Goal: Information Seeking & Learning: Check status

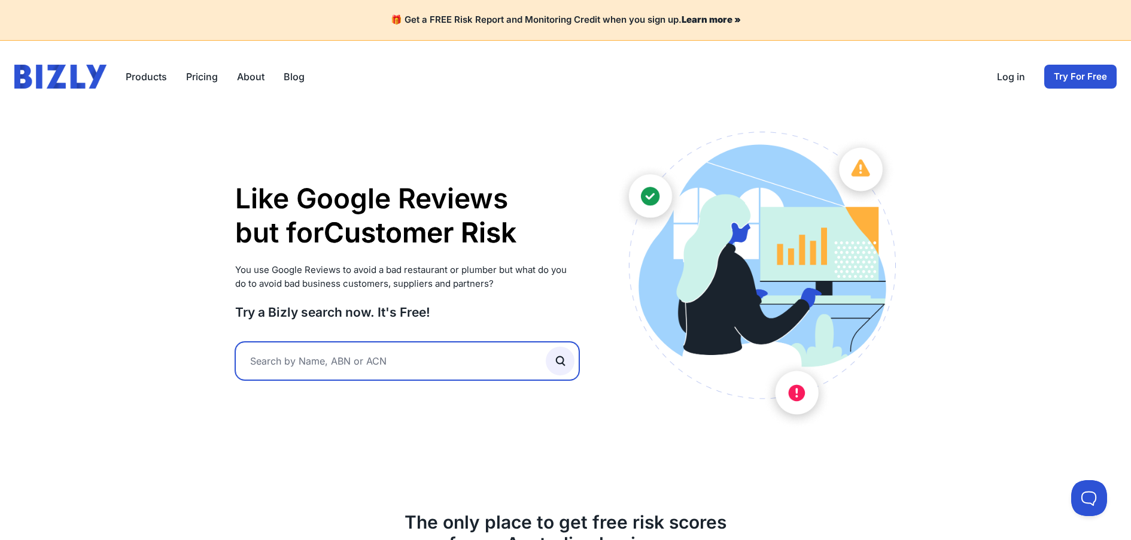
click at [336, 364] on input "text" at bounding box center [407, 361] width 344 height 38
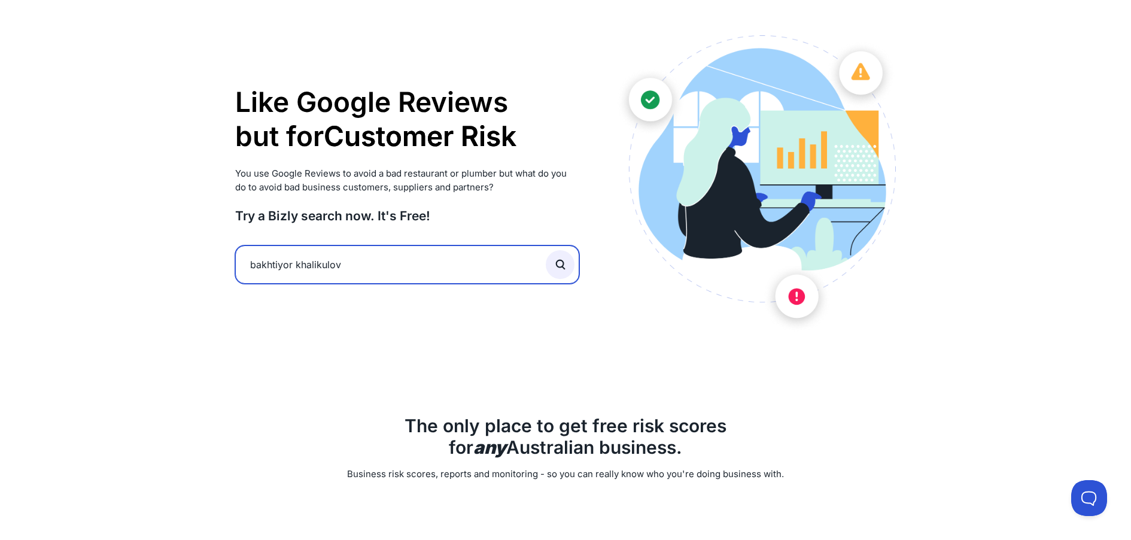
scroll to position [120, 0]
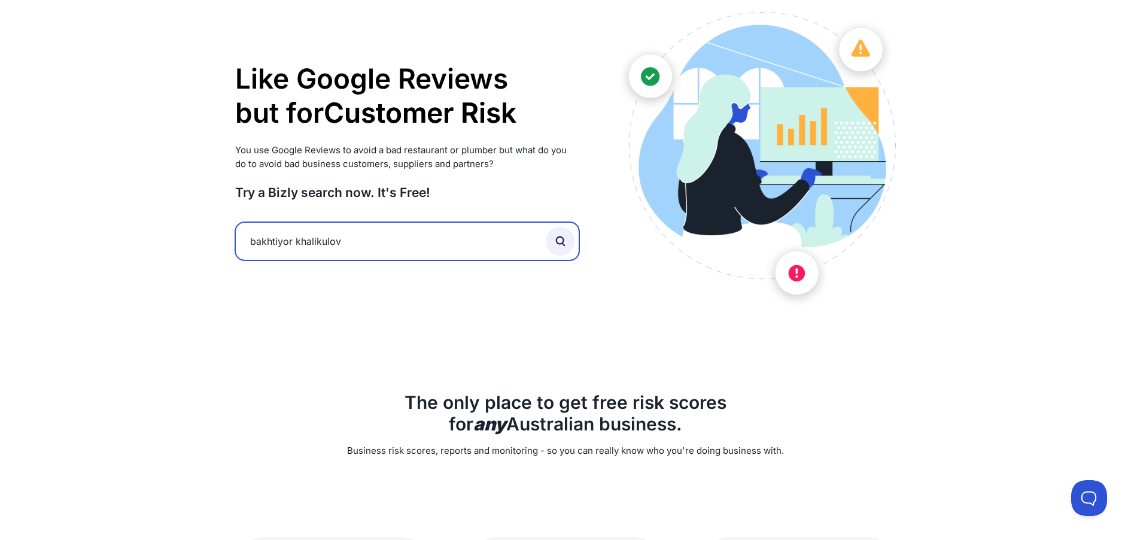
type input "[PERSON_NAME]"
click at [546, 227] on button "submit" at bounding box center [560, 241] width 29 height 29
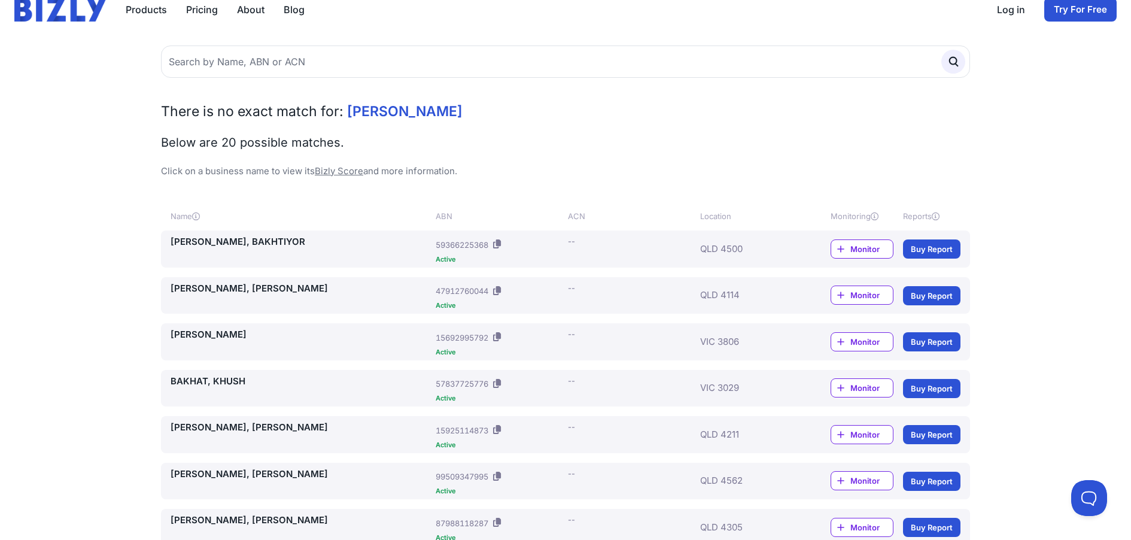
scroll to position [120, 0]
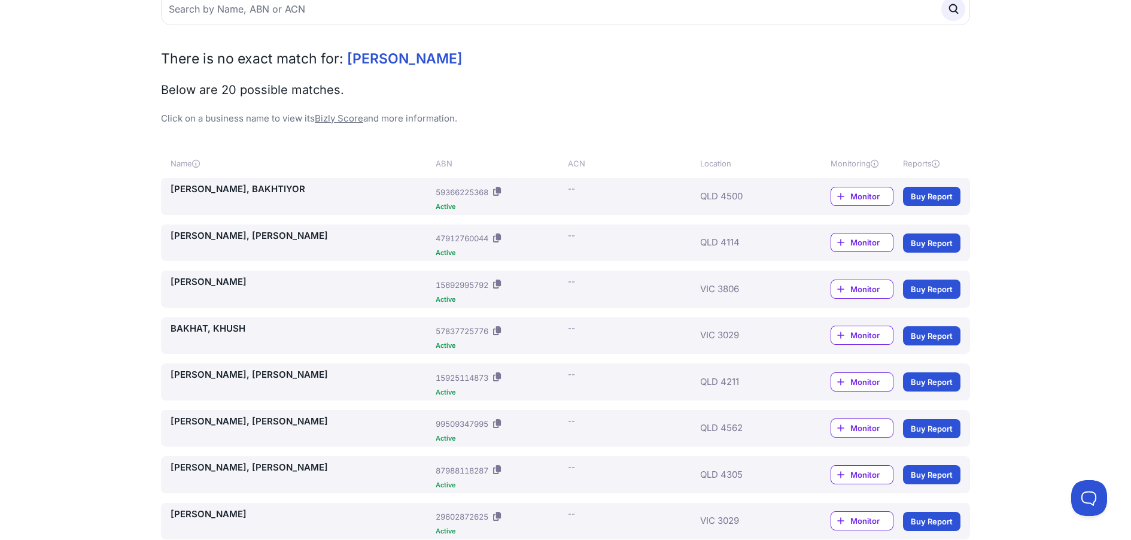
click at [864, 378] on span "Monitor" at bounding box center [871, 382] width 42 height 12
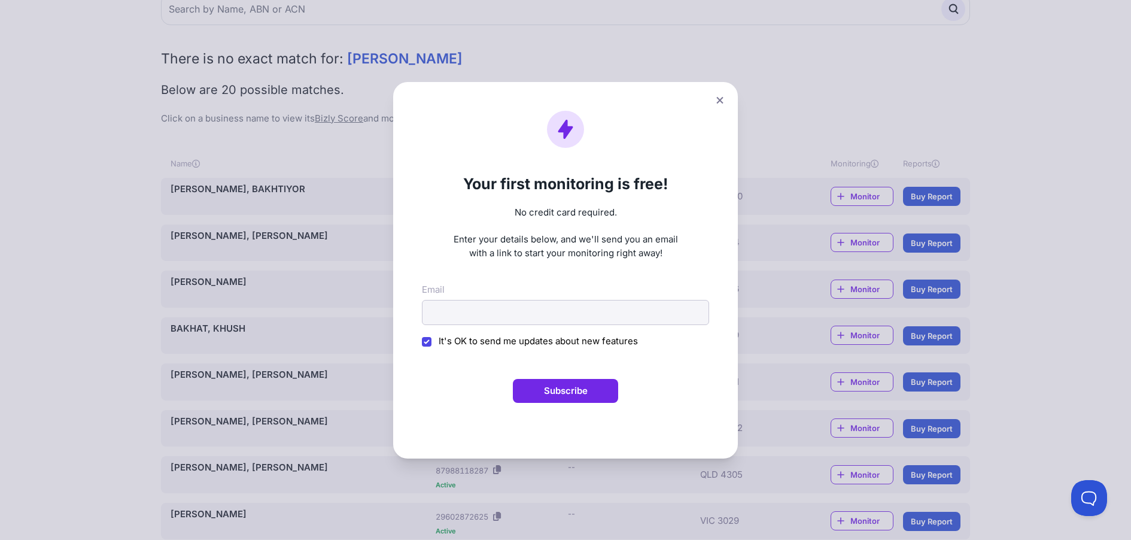
click at [723, 100] on icon at bounding box center [719, 100] width 7 height 8
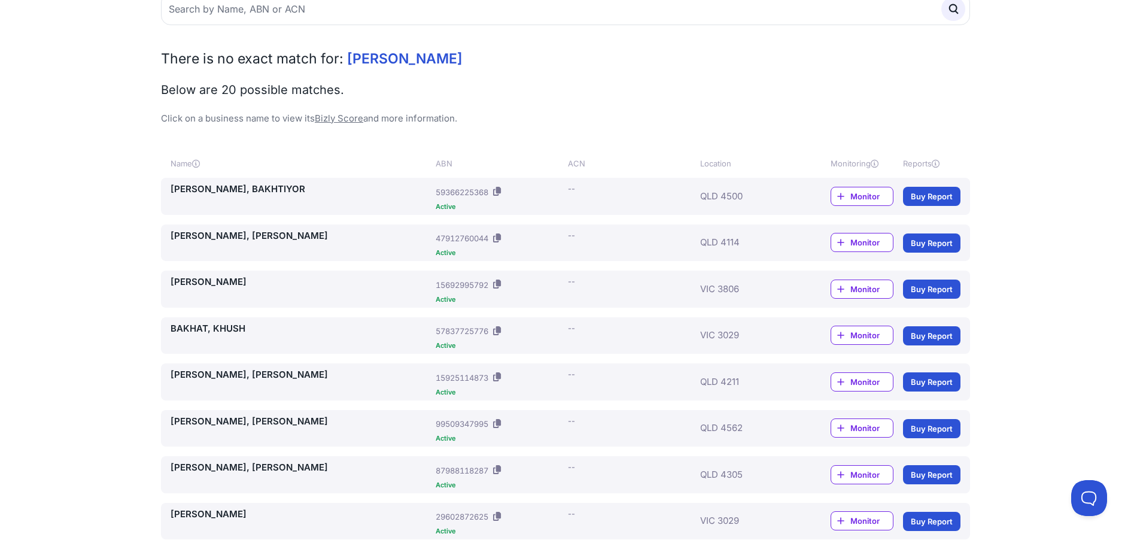
click at [245, 190] on link "[PERSON_NAME], BAKHTIYOR" at bounding box center [301, 190] width 260 height 14
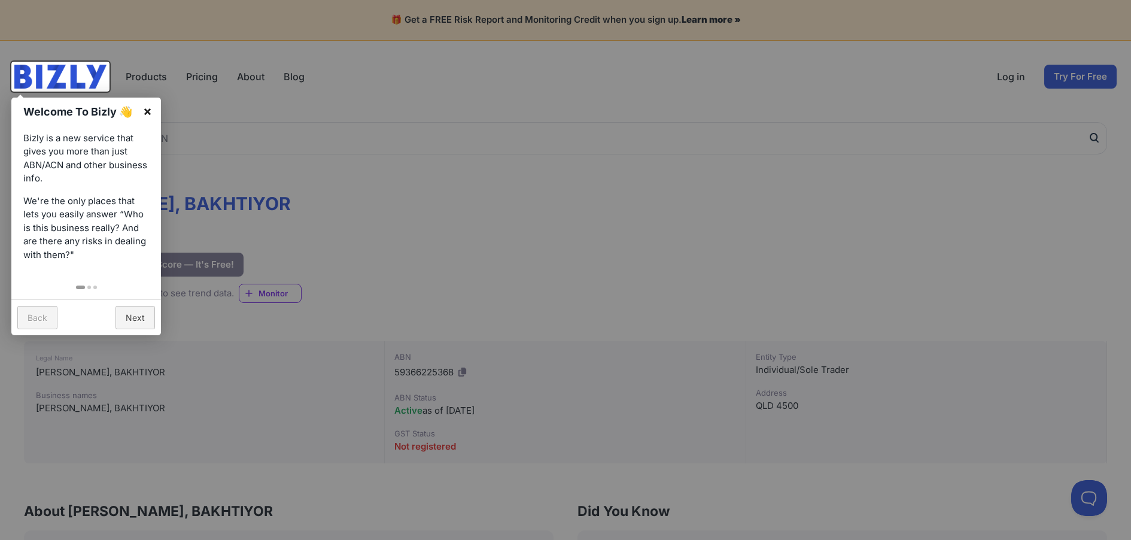
click at [150, 111] on link "×" at bounding box center [147, 111] width 27 height 27
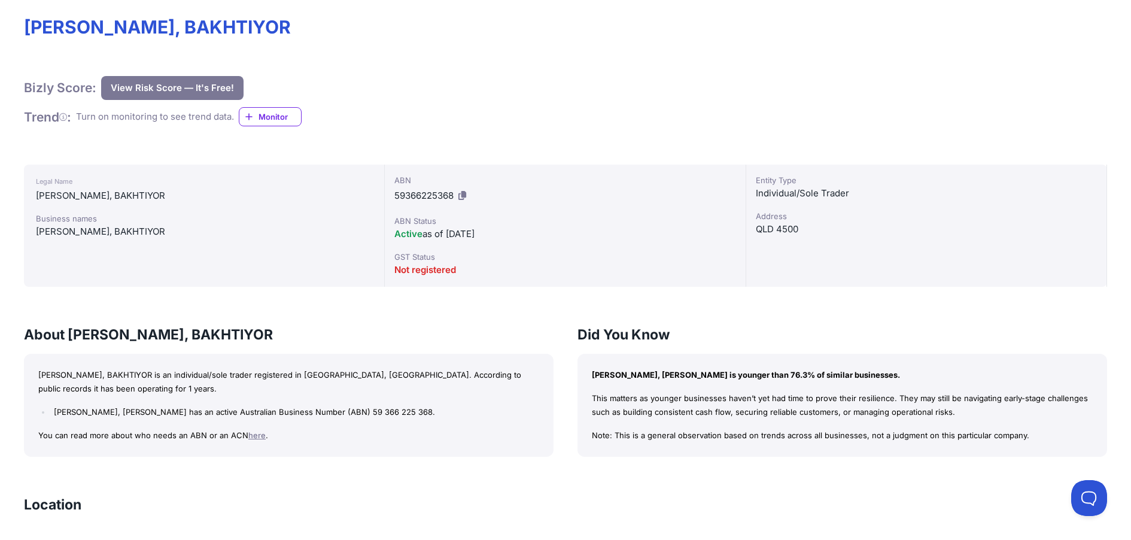
scroll to position [180, 0]
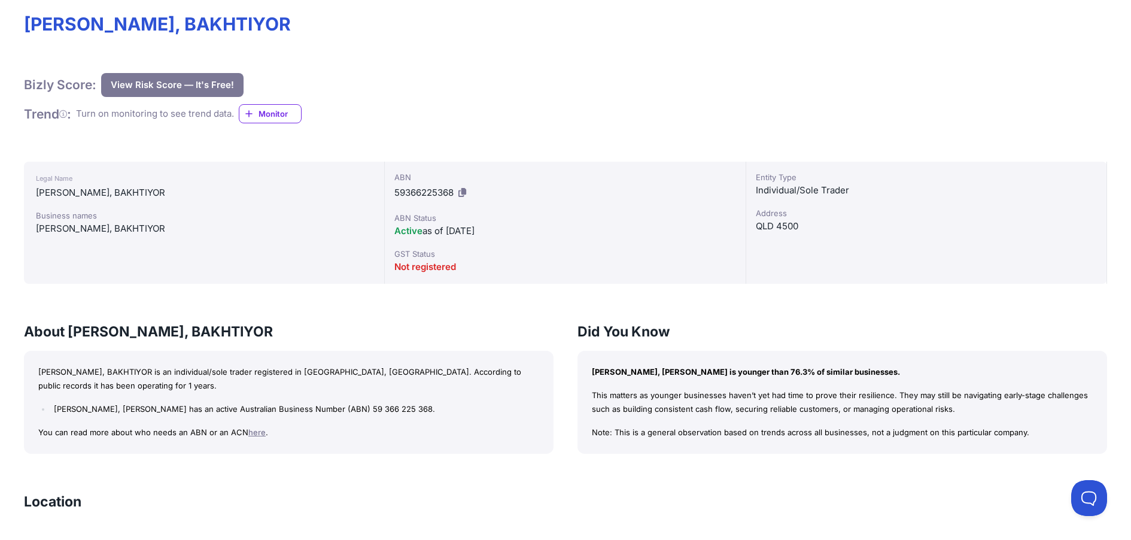
click at [174, 81] on button "View Risk Score — It's Free!" at bounding box center [172, 85] width 142 height 24
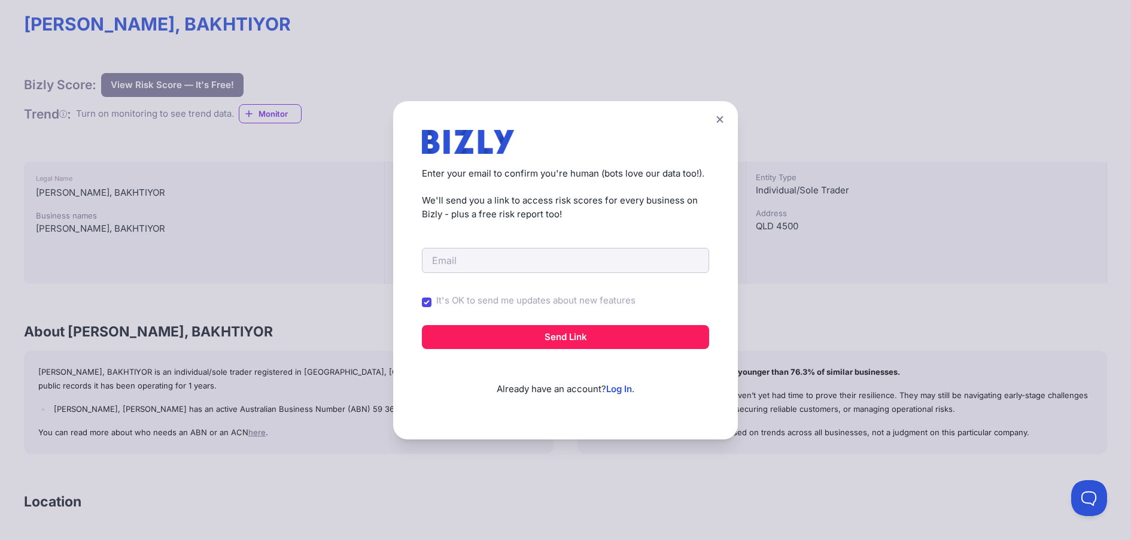
click at [724, 117] on icon at bounding box center [719, 120] width 7 height 8
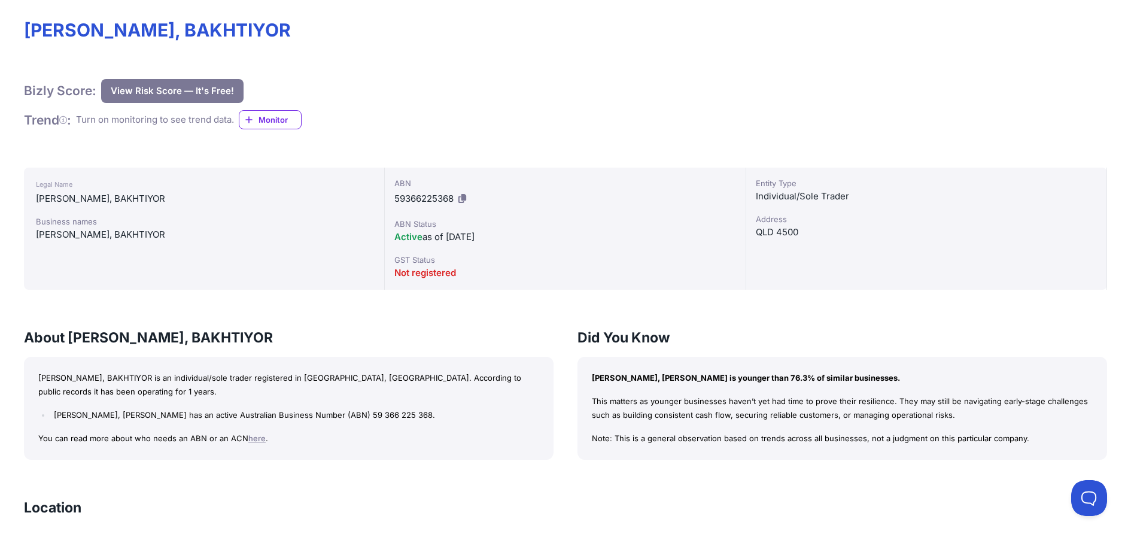
scroll to position [44, 0]
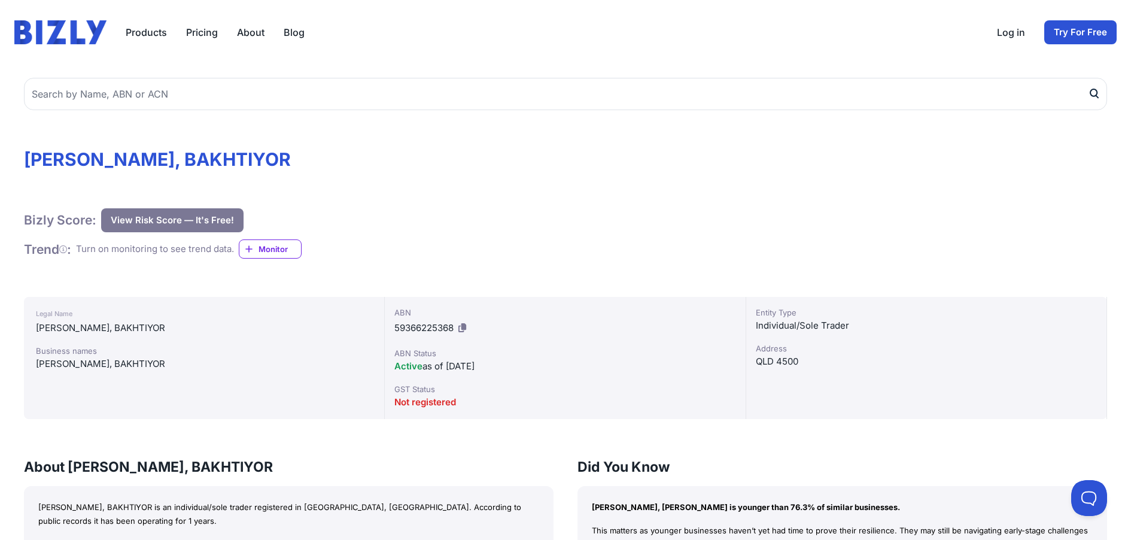
click at [175, 222] on button "View Risk Score — It's Free!" at bounding box center [172, 220] width 142 height 24
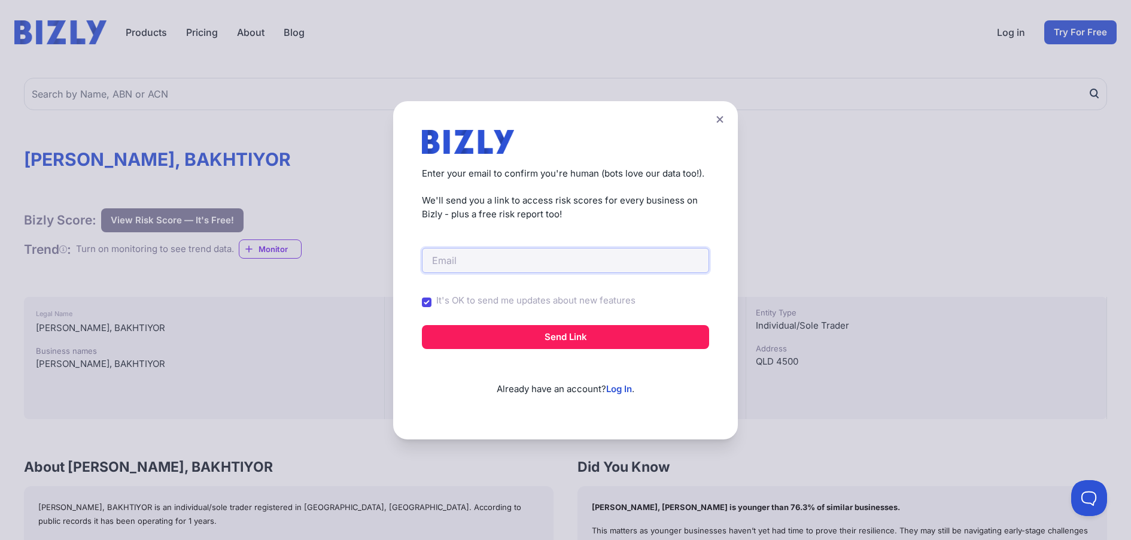
click at [624, 258] on input "email" at bounding box center [565, 260] width 287 height 25
click at [724, 120] on icon at bounding box center [719, 120] width 7 height 8
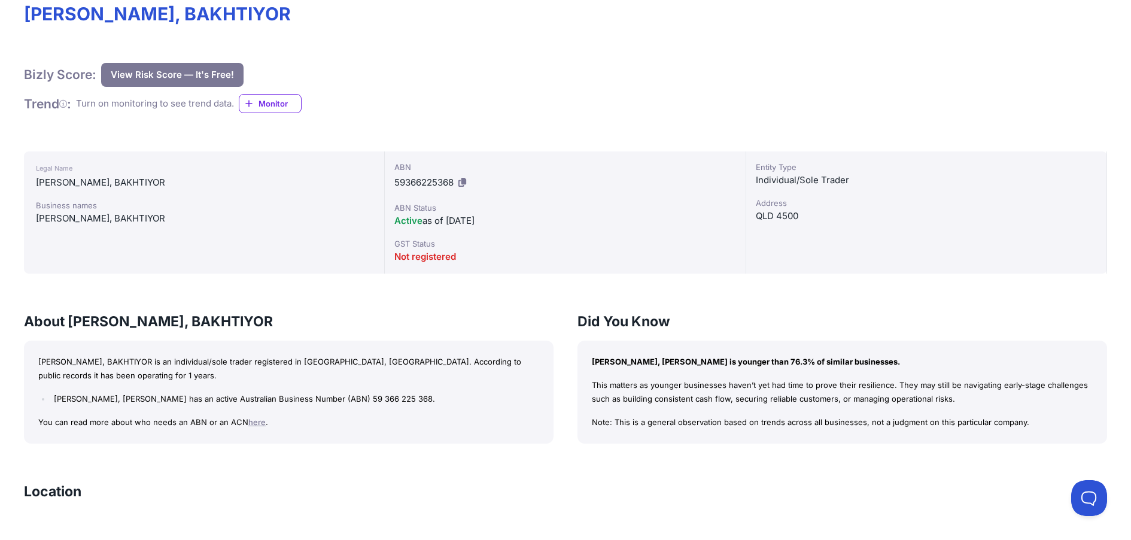
scroll to position [0, 0]
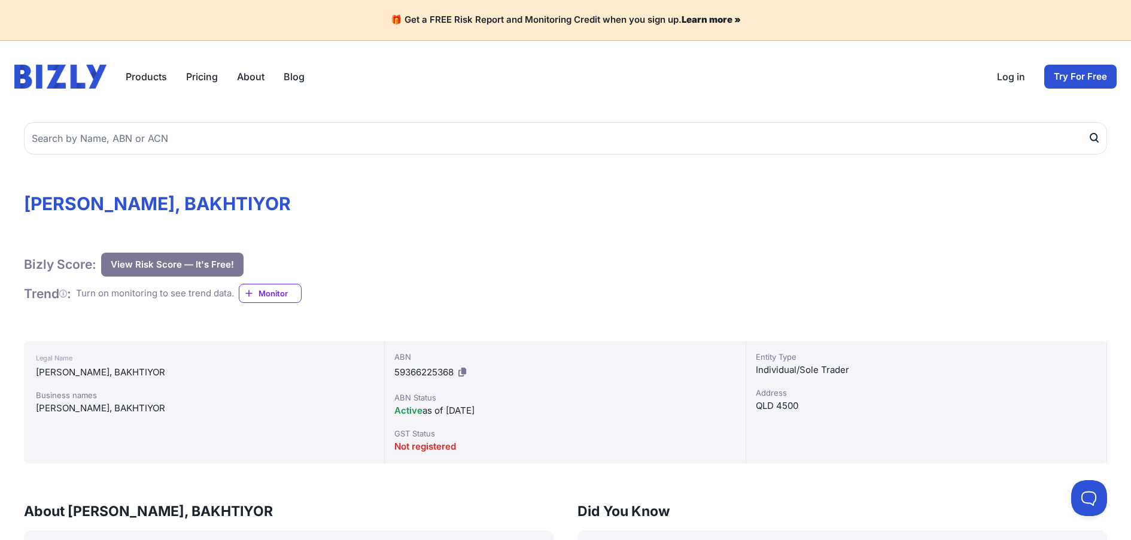
click at [185, 265] on button "View Risk Score — It's Free!" at bounding box center [172, 265] width 142 height 24
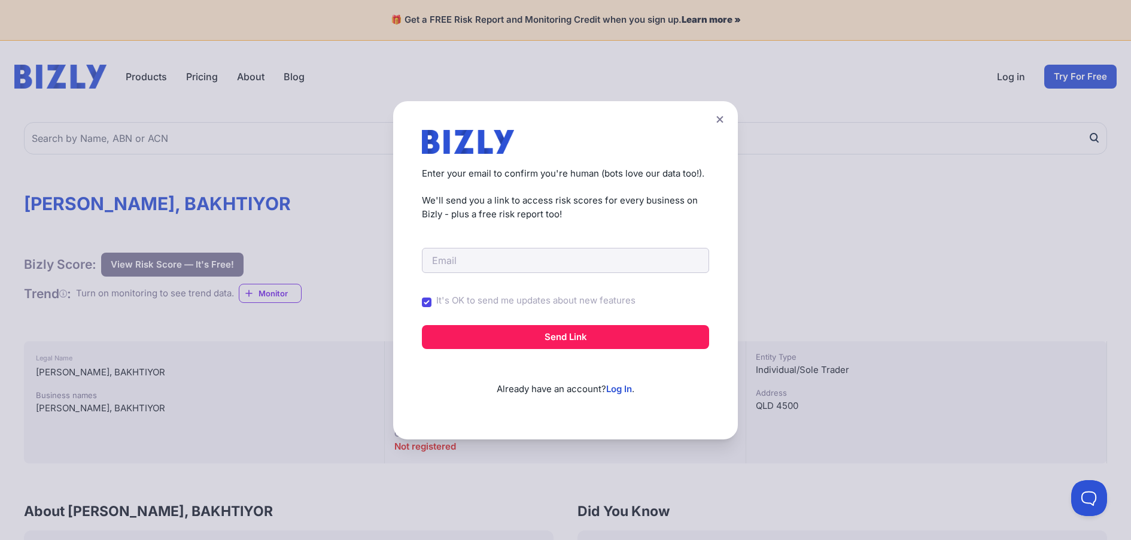
click at [723, 120] on icon at bounding box center [719, 119] width 7 height 7
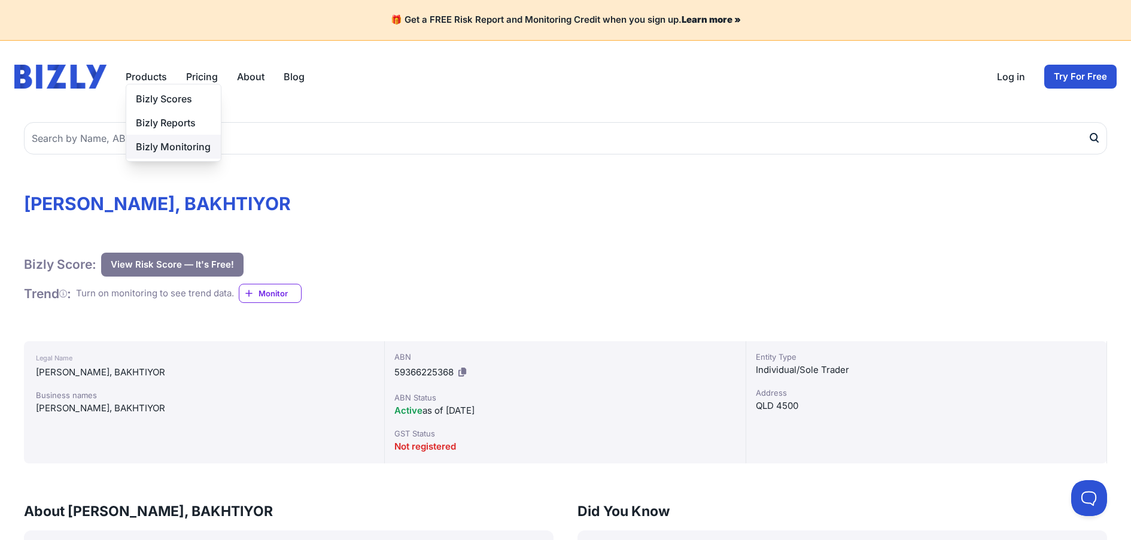
click at [159, 147] on link "Bizly Monitoring" at bounding box center [173, 147] width 95 height 24
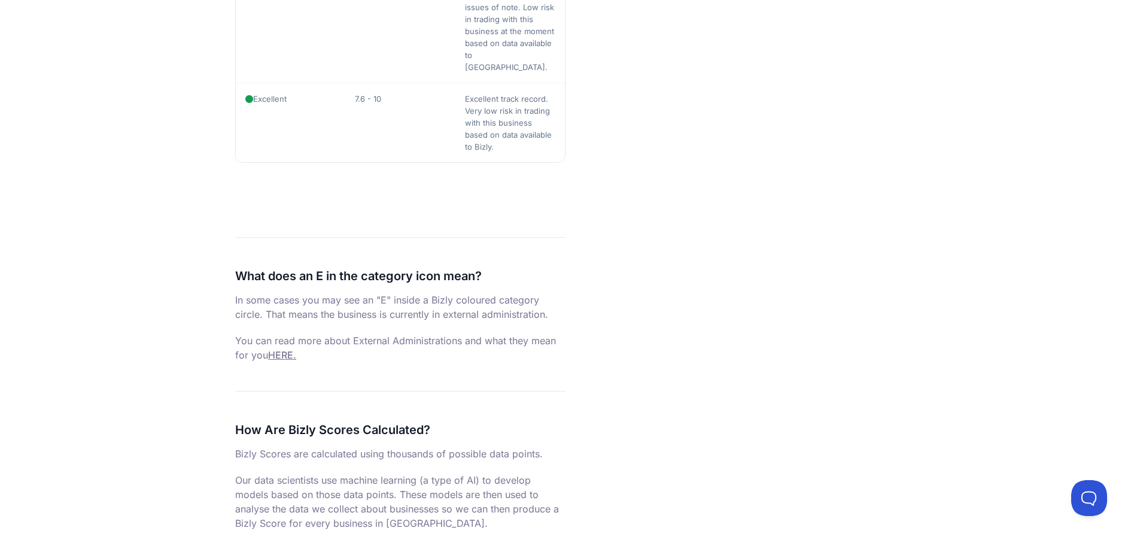
scroll to position [1795, 0]
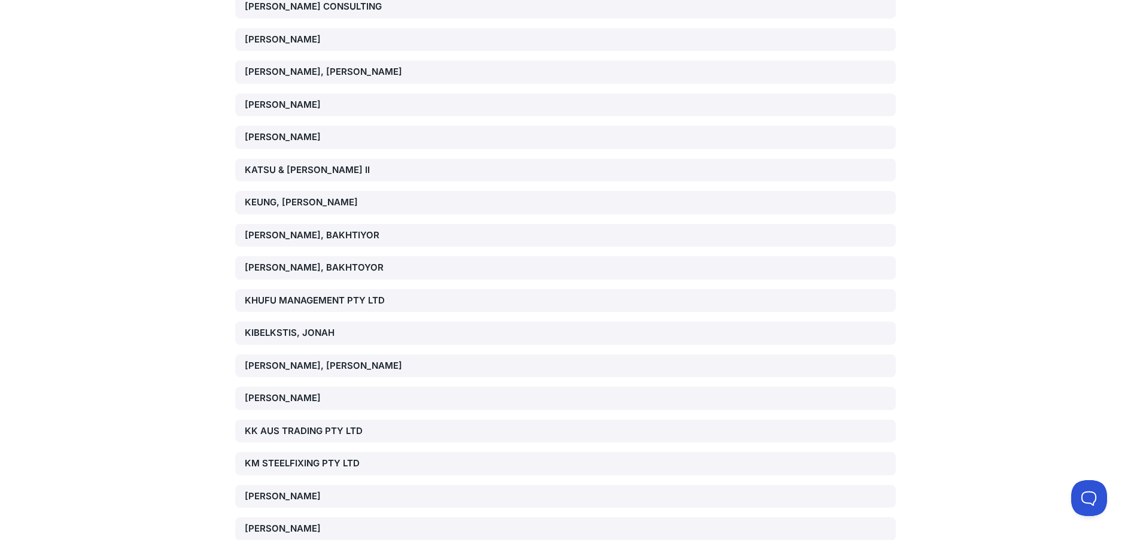
scroll to position [9304, 0]
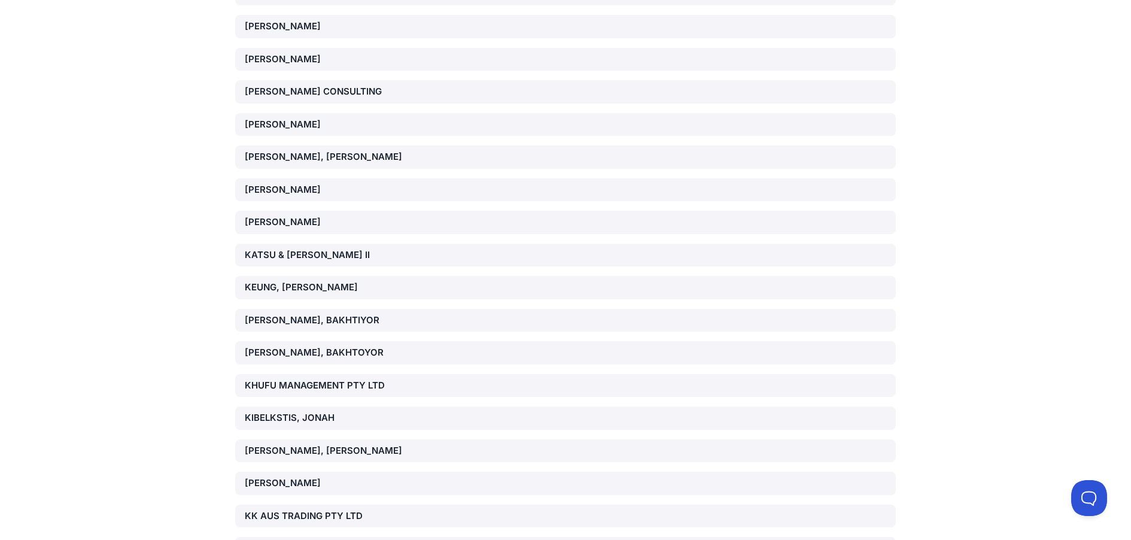
click at [318, 314] on div "KHALIKULOV, BAKHTIYOR" at bounding box center [350, 321] width 211 height 14
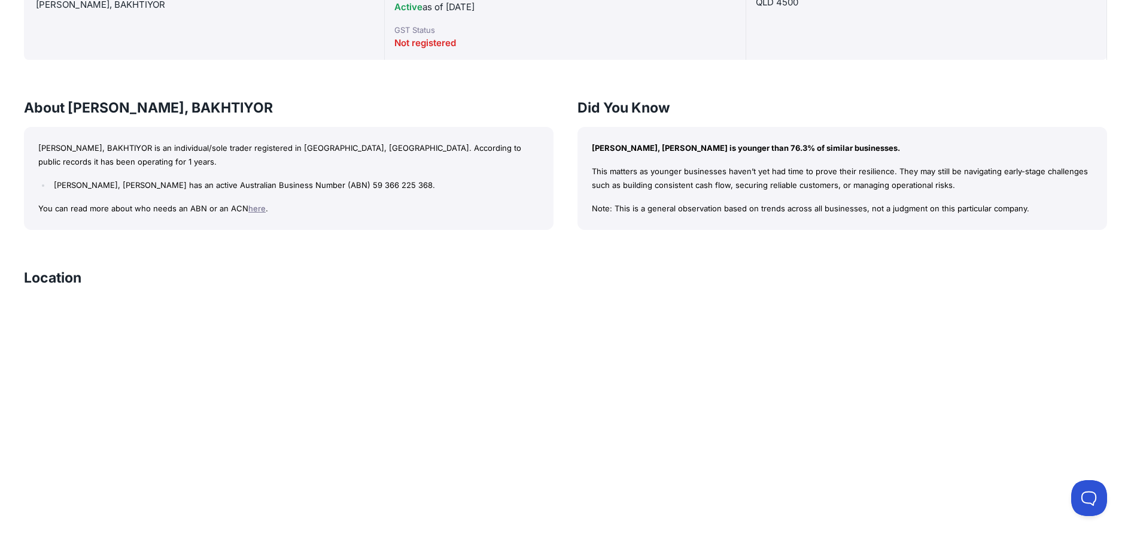
scroll to position [104, 0]
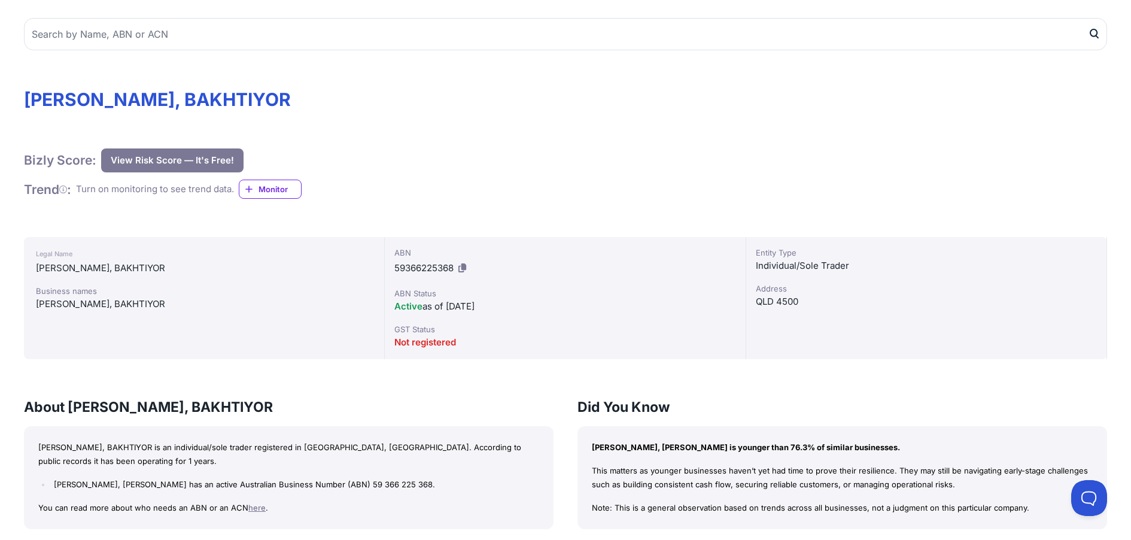
click at [162, 162] on button "View Risk Score — It's Free!" at bounding box center [172, 160] width 142 height 24
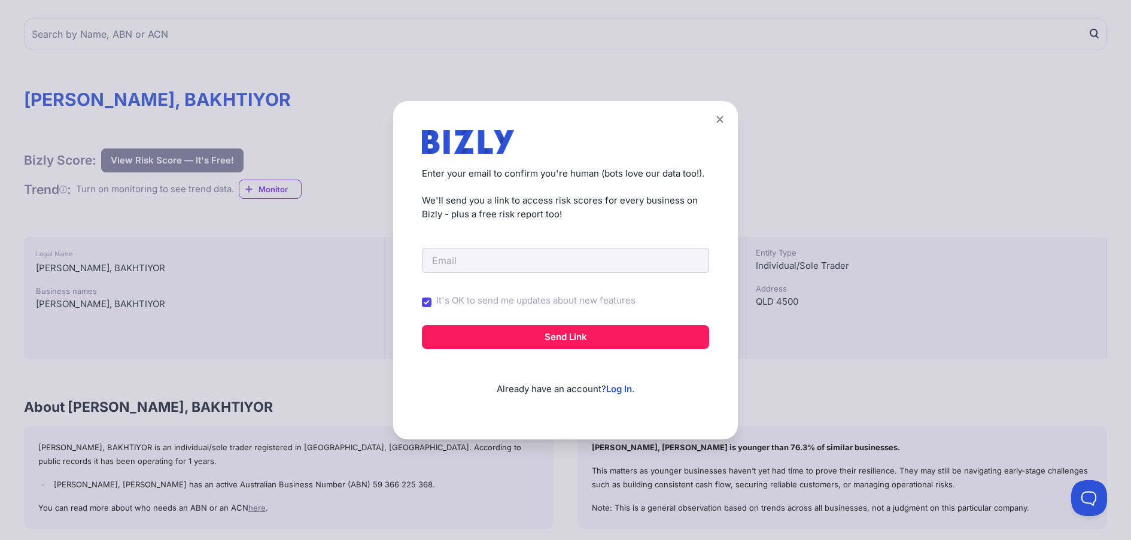
click at [723, 121] on icon at bounding box center [719, 120] width 7 height 8
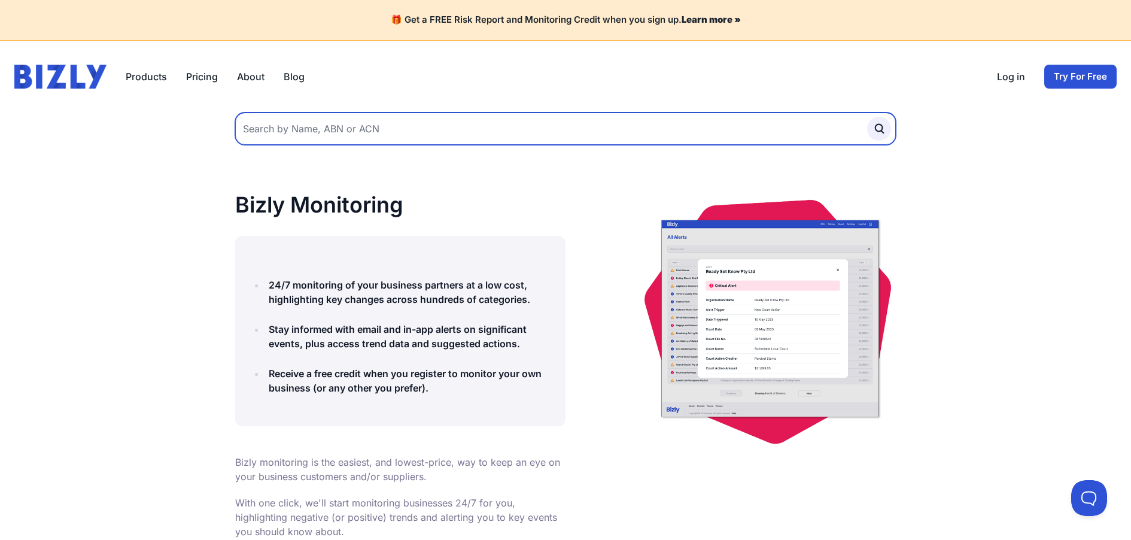
click at [350, 130] on input "text" at bounding box center [565, 129] width 661 height 32
type input "k"
click at [303, 123] on input "hall" at bounding box center [565, 129] width 661 height 32
type input "hall family trust"
click at [867, 117] on button "submit" at bounding box center [879, 129] width 24 height 24
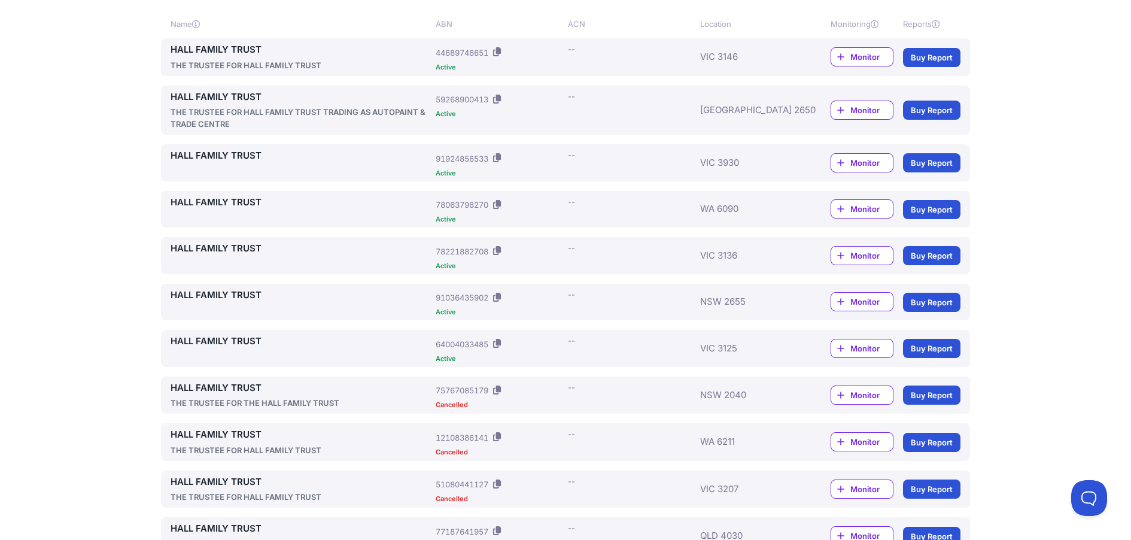
scroll to position [23, 0]
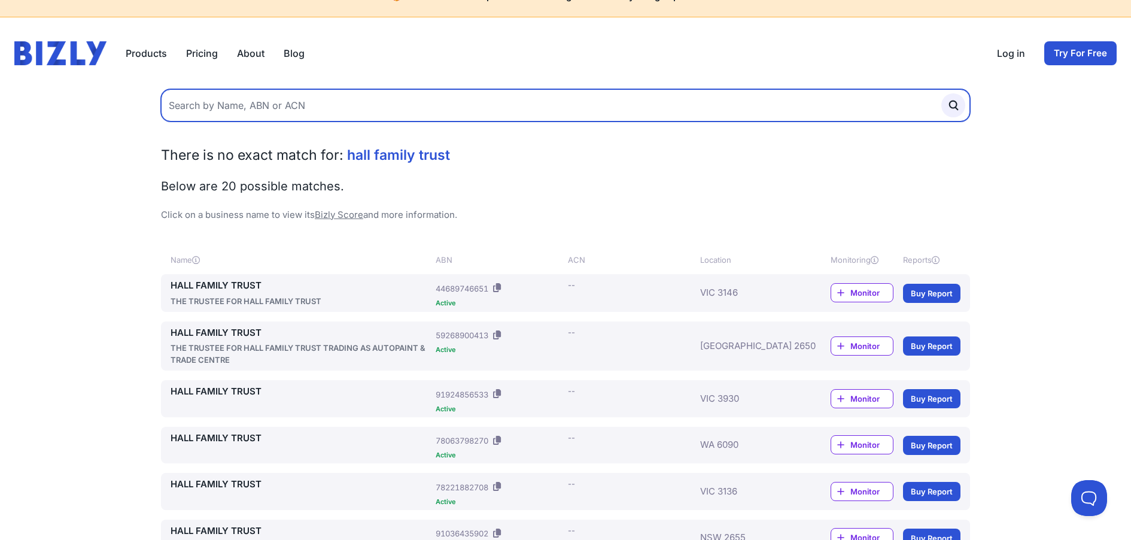
click at [466, 102] on input "text" at bounding box center [565, 105] width 809 height 32
type input "97519322575"
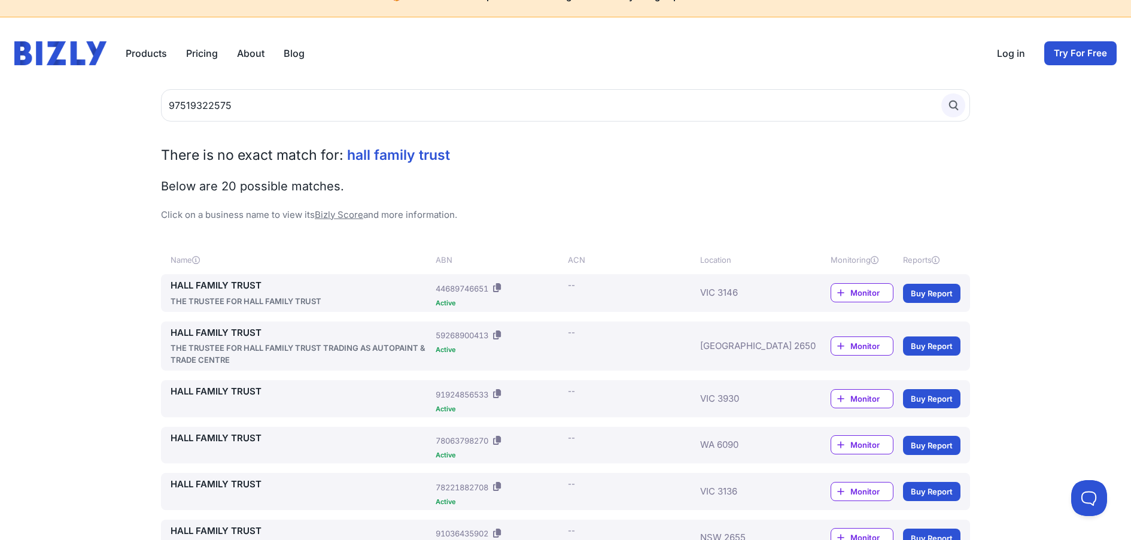
click at [951, 107] on circle "submit" at bounding box center [953, 104] width 7 height 7
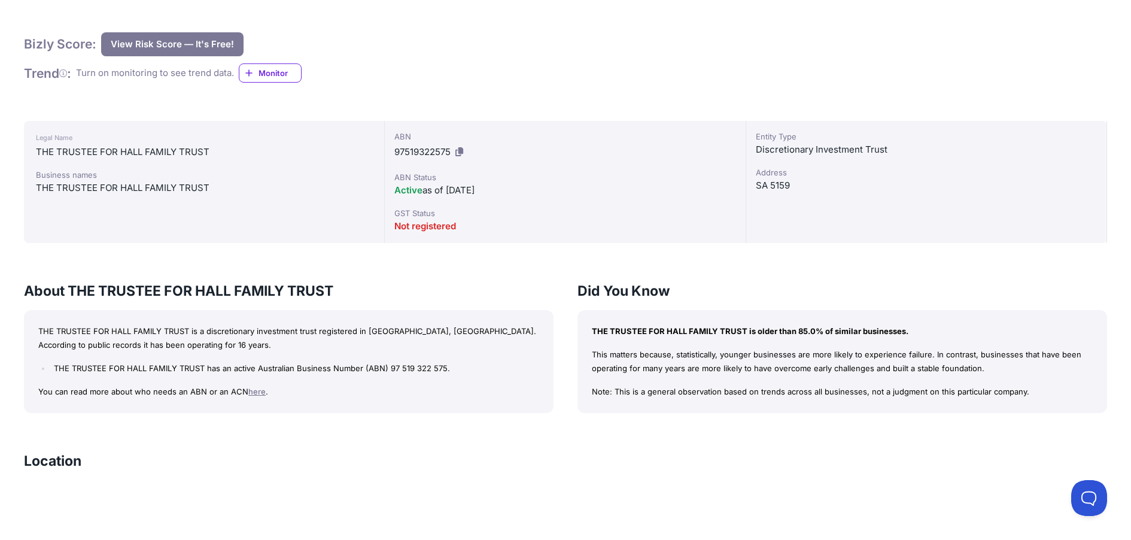
scroll to position [104, 0]
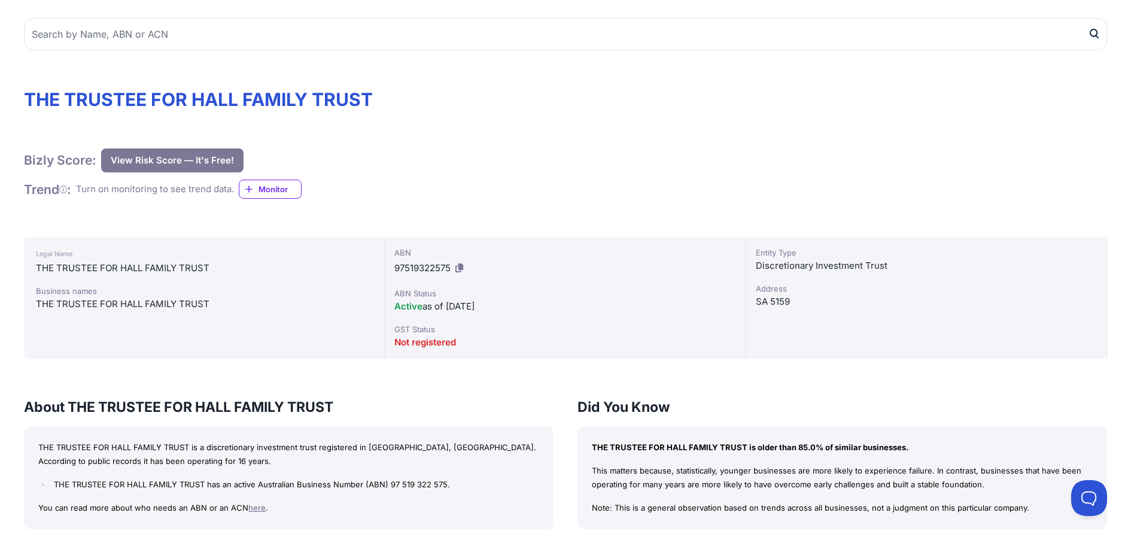
click at [151, 154] on button "View Risk Score — It's Free!" at bounding box center [172, 160] width 142 height 24
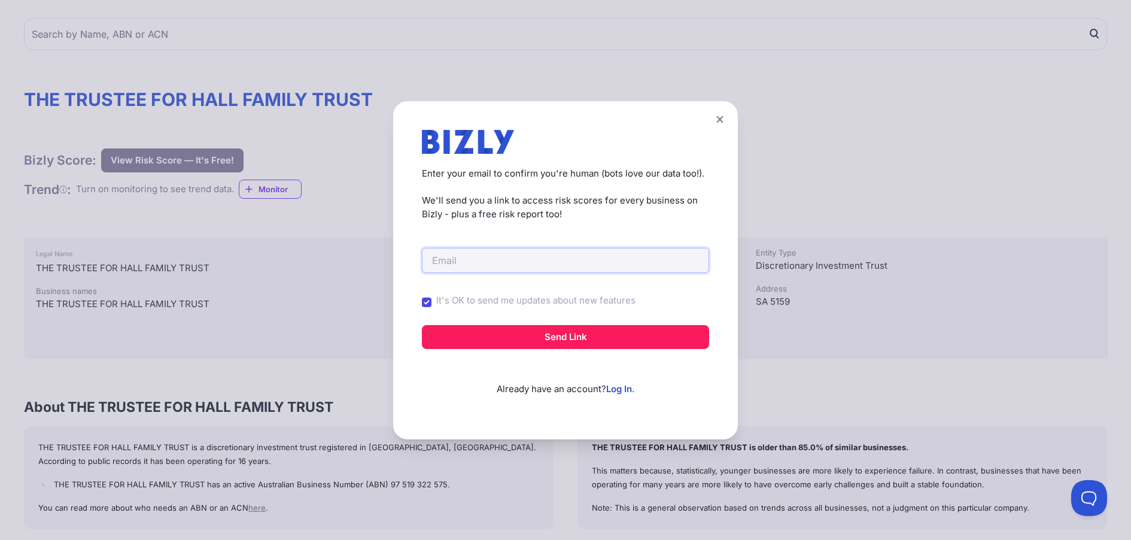
click at [459, 263] on input "email" at bounding box center [565, 260] width 287 height 25
type input "hallk2700@gmail.com"
click at [430, 305] on input "It's OK to send me updates about new features" at bounding box center [427, 302] width 10 height 10
checkbox input "false"
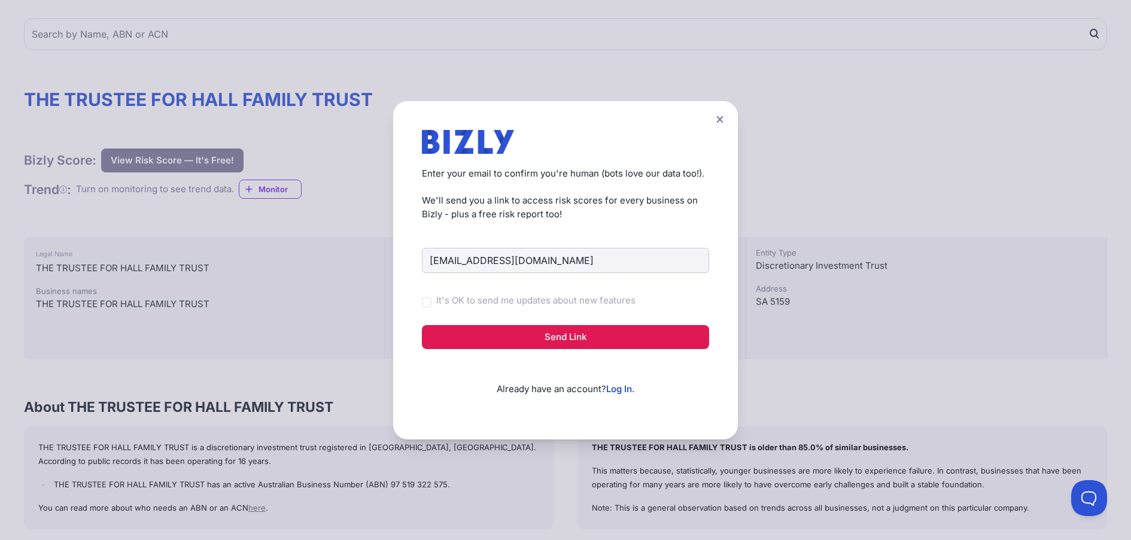
click at [568, 338] on button "Send Link" at bounding box center [565, 337] width 287 height 24
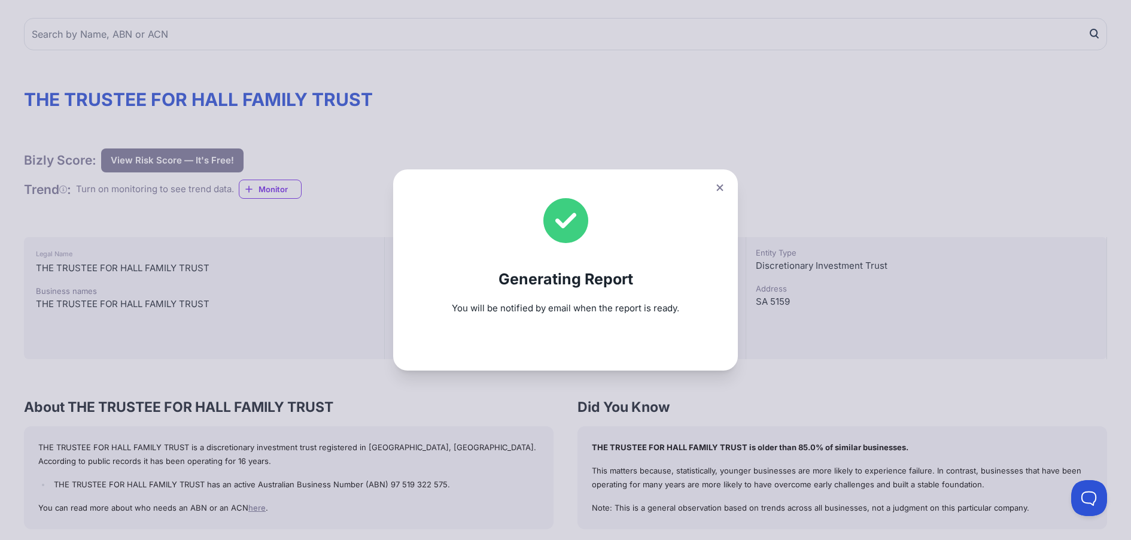
click at [723, 189] on icon at bounding box center [719, 187] width 7 height 7
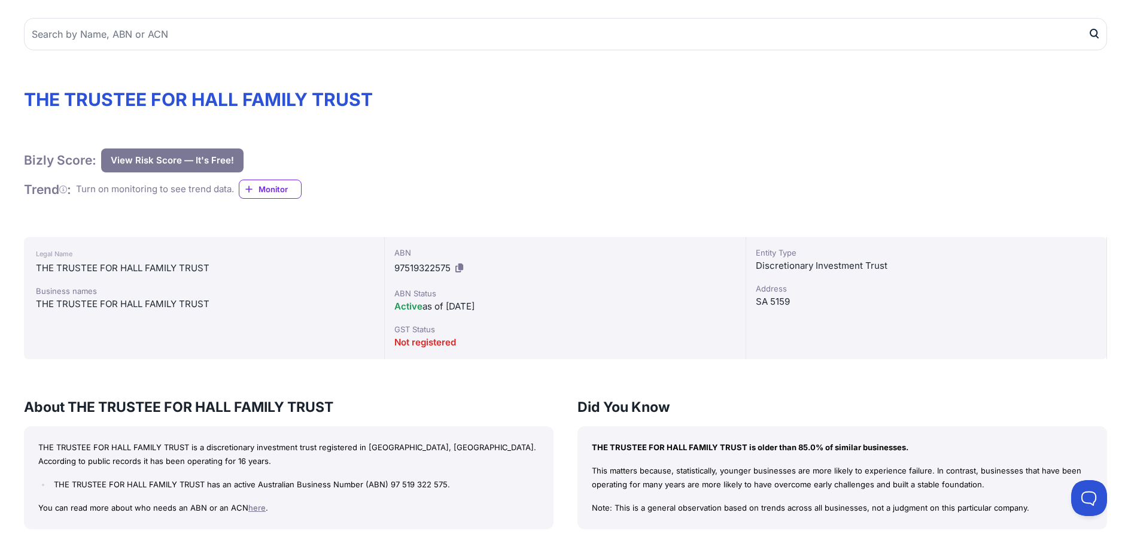
click at [265, 192] on span "Monitor" at bounding box center [280, 189] width 42 height 12
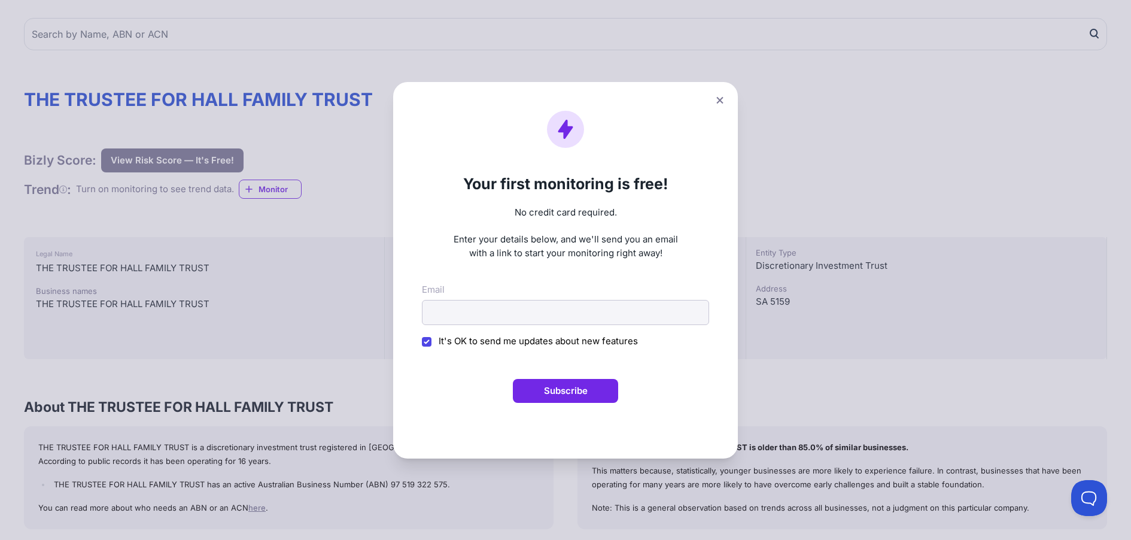
click at [724, 100] on icon at bounding box center [719, 100] width 7 height 8
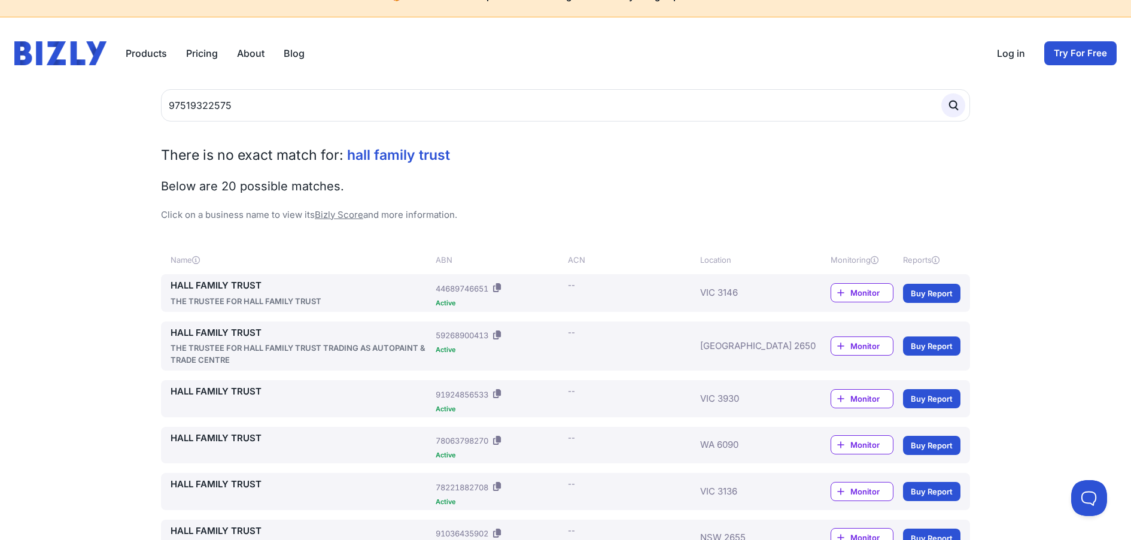
click at [237, 293] on div "HALL FAMILY TRUST THE TRUSTEE FOR HALL FAMILY TRUST" at bounding box center [301, 293] width 260 height 28
click at [218, 283] on link "HALL FAMILY TRUST" at bounding box center [301, 286] width 260 height 14
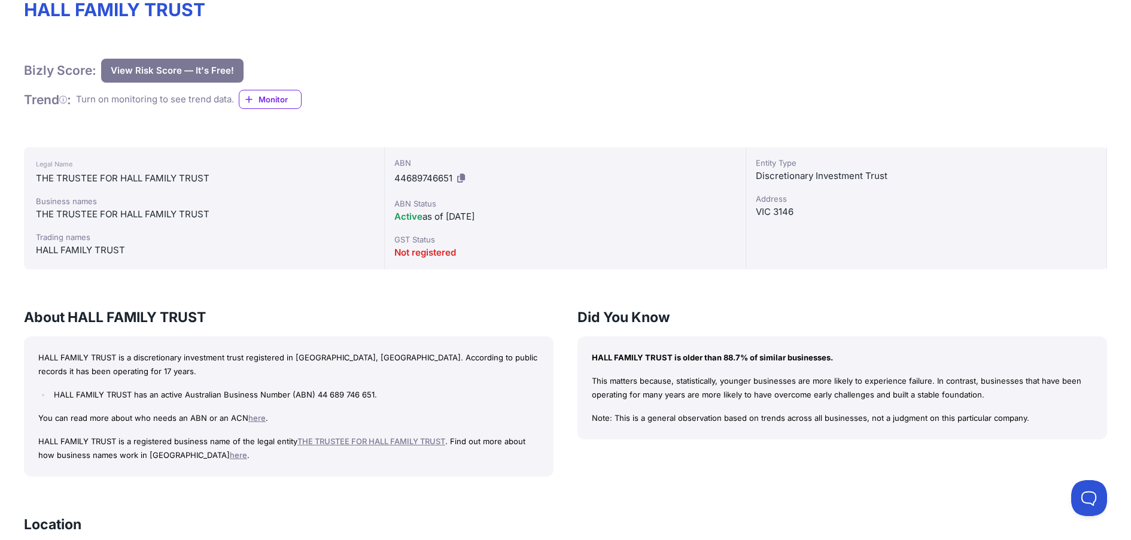
scroll to position [180, 0]
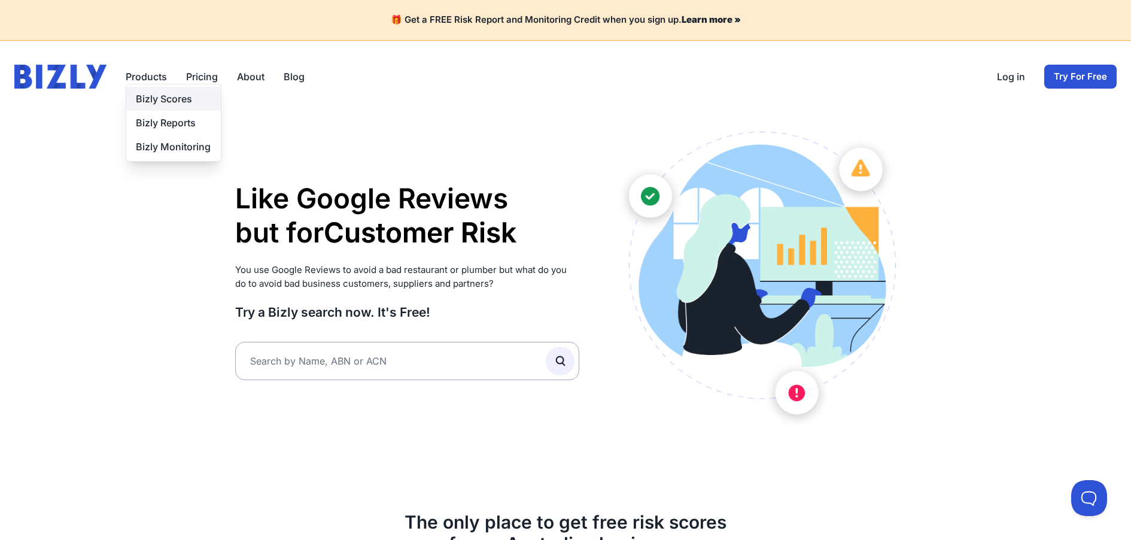
click at [165, 102] on link "Bizly Scores" at bounding box center [173, 99] width 95 height 24
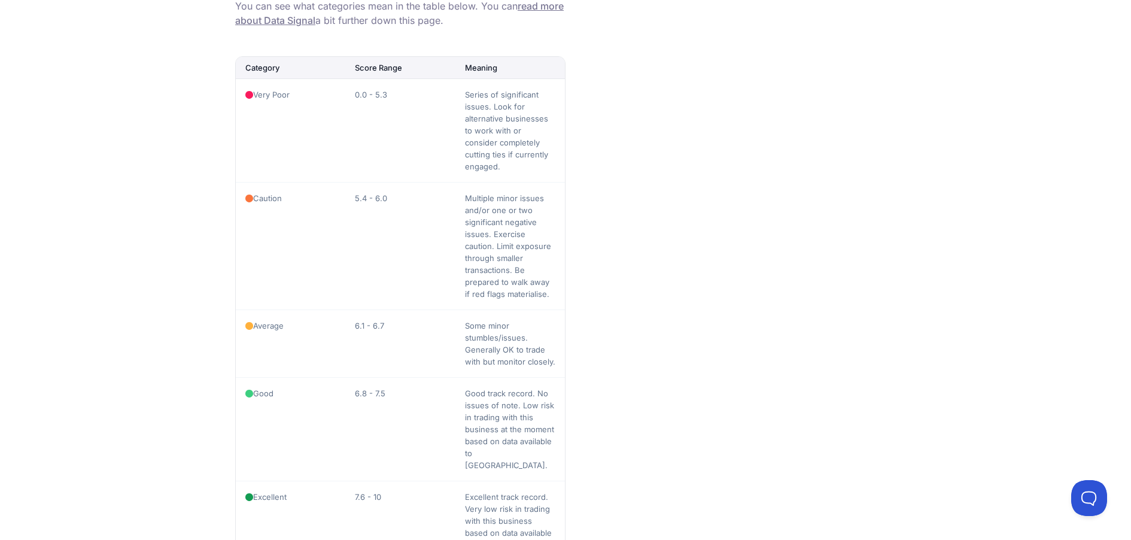
scroll to position [1317, 0]
